Goal: Browse casually

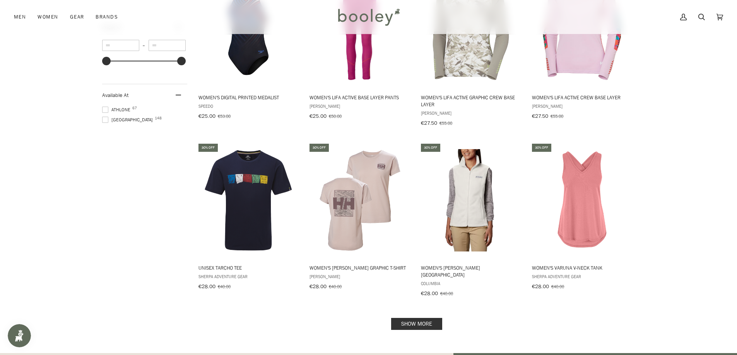
scroll to position [928, 0]
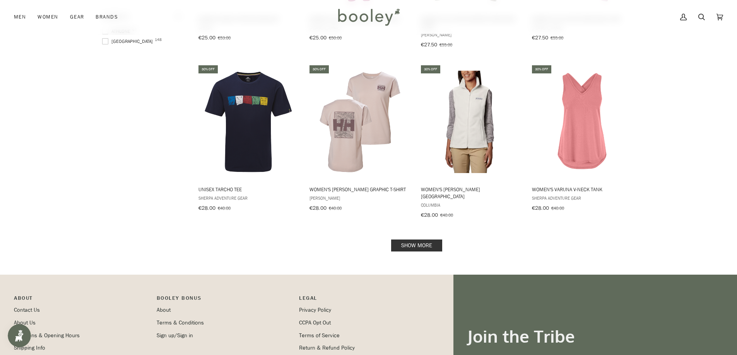
click at [417, 240] on link "Show more" at bounding box center [416, 246] width 51 height 12
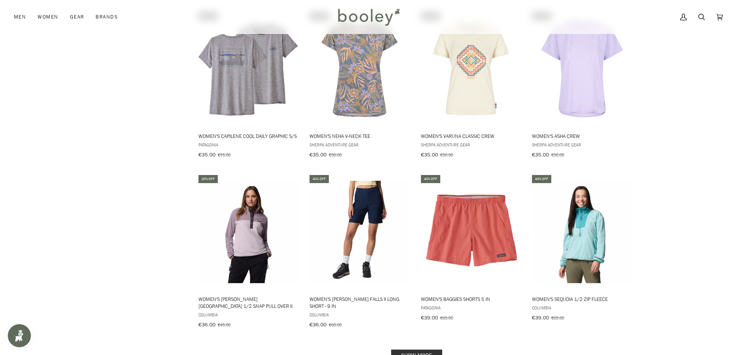
scroll to position [1702, 0]
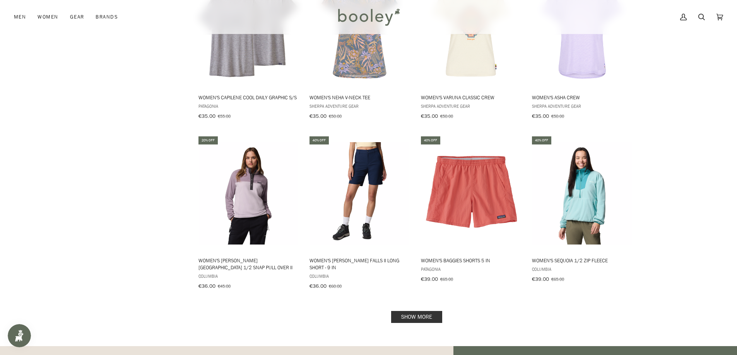
click at [425, 311] on link "Show more" at bounding box center [416, 317] width 51 height 12
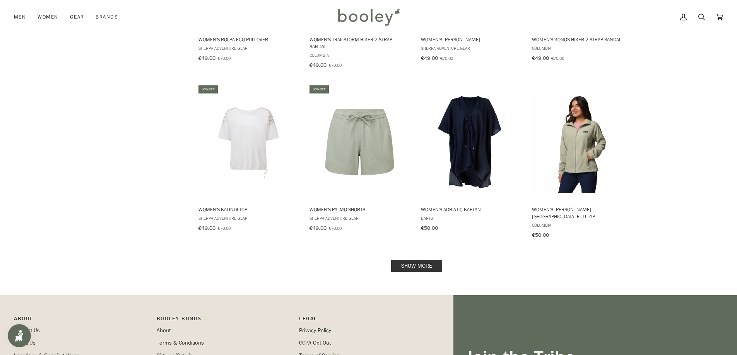
scroll to position [2591, 0]
click at [425, 260] on link "Show more" at bounding box center [416, 266] width 51 height 12
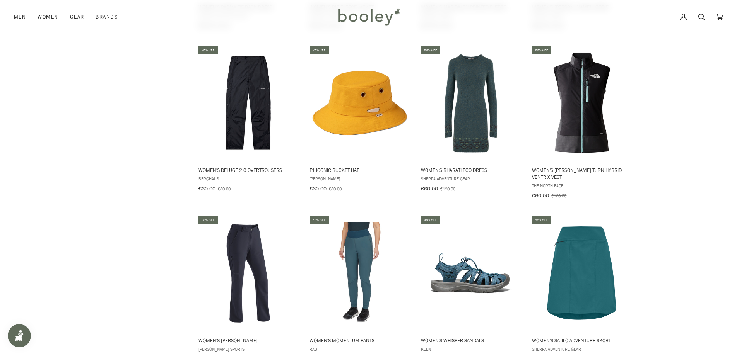
scroll to position [3365, 0]
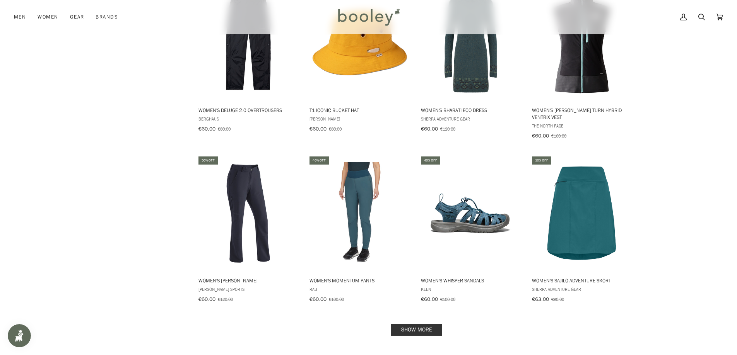
click at [406, 324] on link "Show more" at bounding box center [416, 330] width 51 height 12
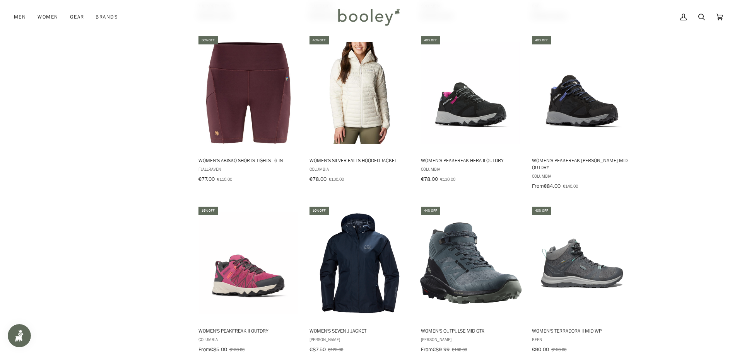
scroll to position [4177, 0]
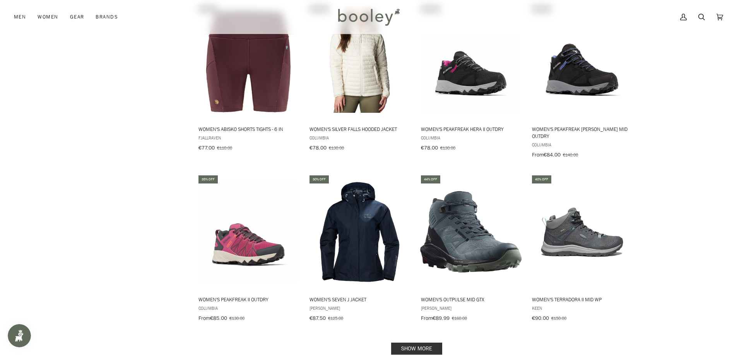
click at [426, 343] on link "Show more" at bounding box center [416, 349] width 51 height 12
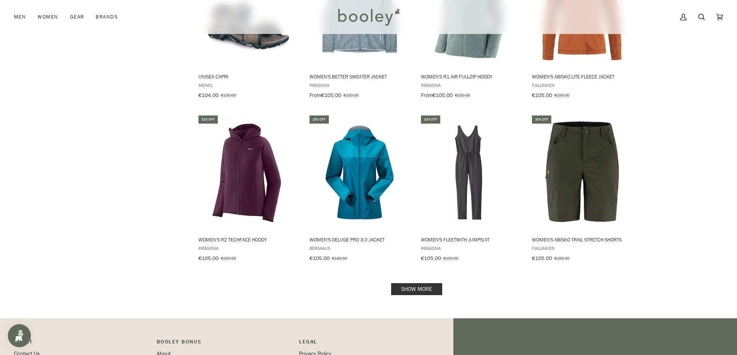
scroll to position [5105, 0]
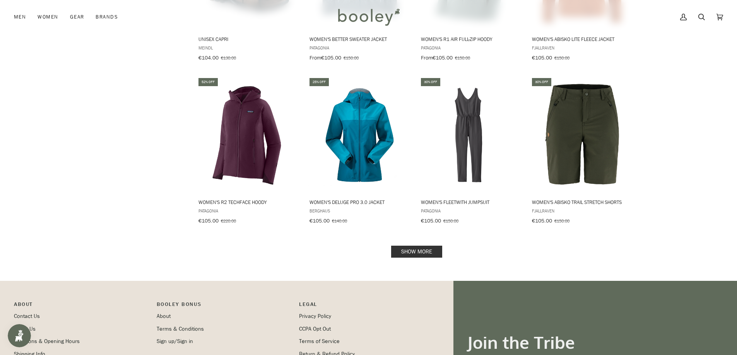
click at [435, 246] on link "Show more" at bounding box center [416, 252] width 51 height 12
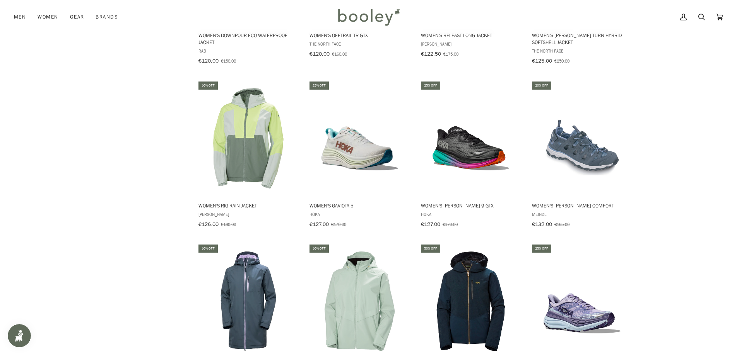
scroll to position [5801, 0]
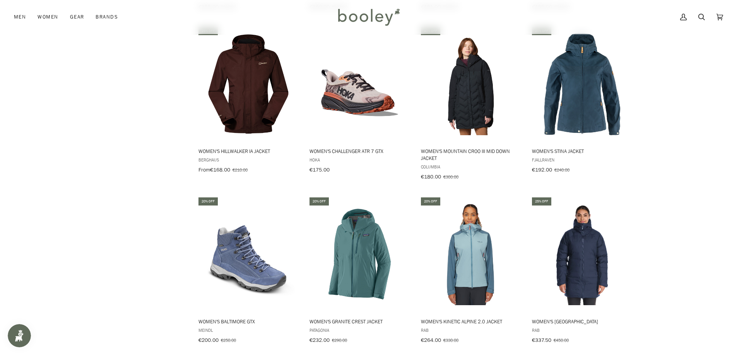
scroll to position [6652, 0]
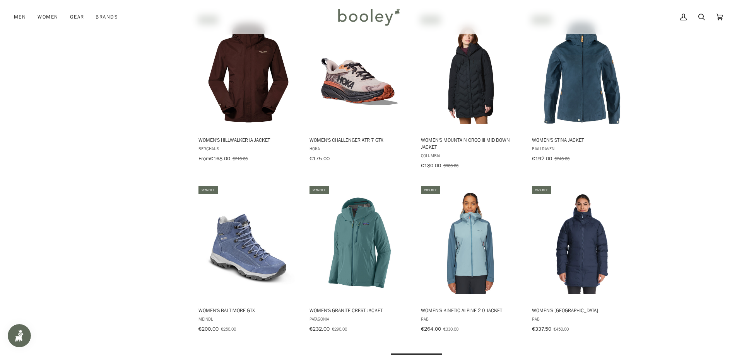
click at [422, 354] on link "Show more" at bounding box center [416, 360] width 51 height 12
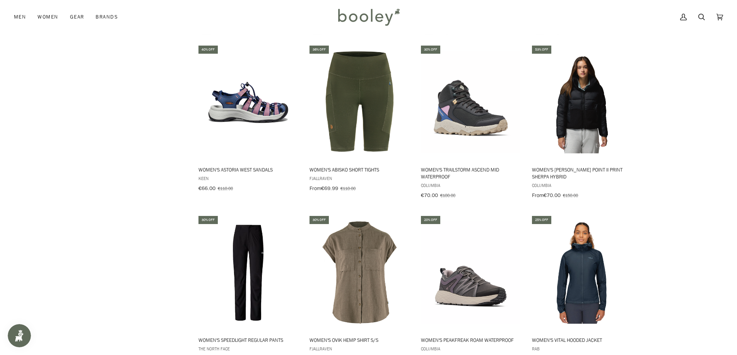
scroll to position [3751, 0]
